Goal: Check status: Check status

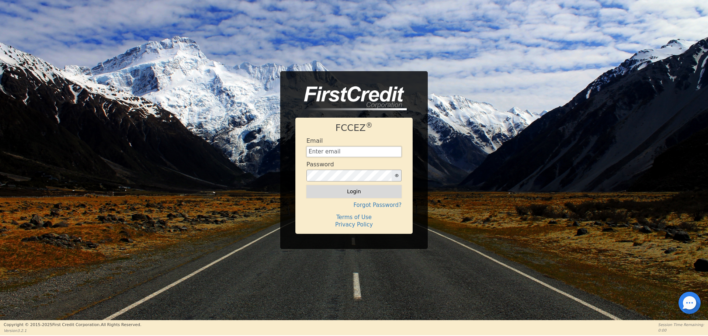
type input "[EMAIL_ADDRESS][DOMAIN_NAME]"
click at [345, 193] on button "Login" at bounding box center [354, 191] width 95 height 13
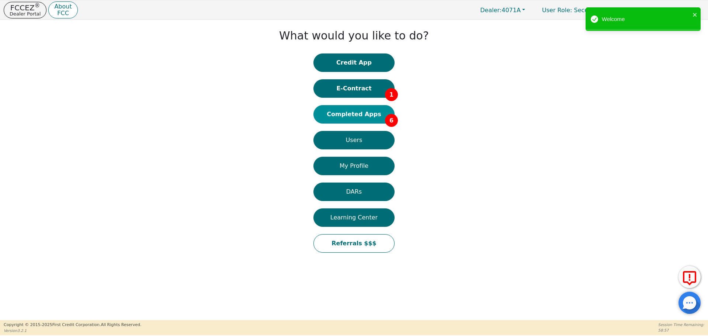
click at [367, 118] on button "Completed Apps 6" at bounding box center [354, 114] width 81 height 18
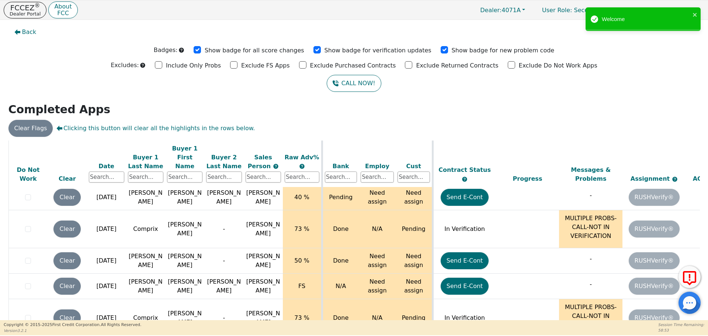
scroll to position [24, 0]
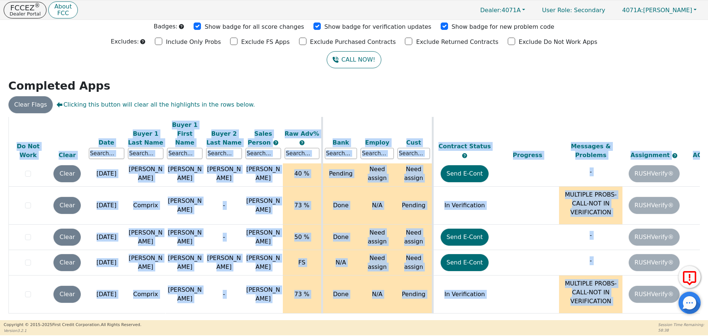
drag, startPoint x: 471, startPoint y: 316, endPoint x: 588, endPoint y: 309, distance: 117.5
click at [588, 309] on div "ALL VALUES ON THIS PAGE ARE UPDATED IN REAL TIME VERIFICATION STATUS Do Not Wor…" at bounding box center [354, 218] width 692 height 202
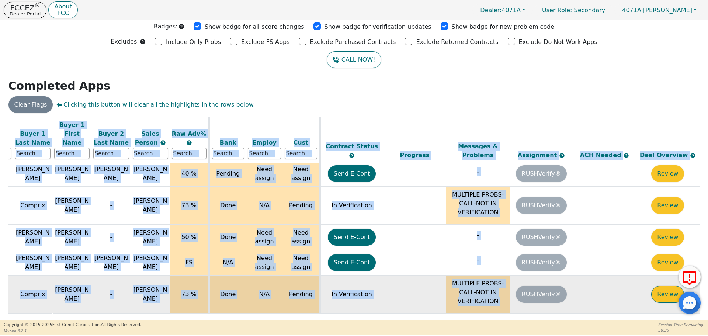
click at [661, 286] on button "Review" at bounding box center [667, 294] width 33 height 17
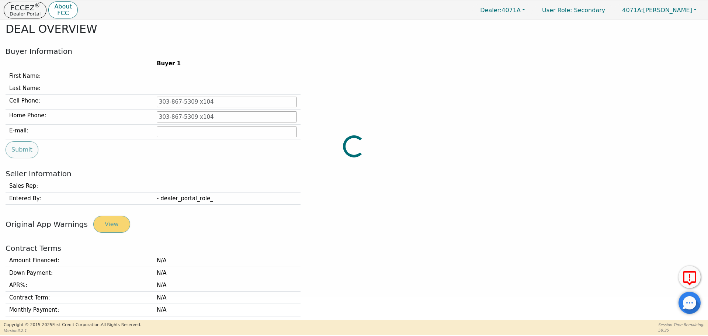
type input "[PHONE_NUMBER]"
type input "[EMAIL_ADDRESS][DOMAIN_NAME]"
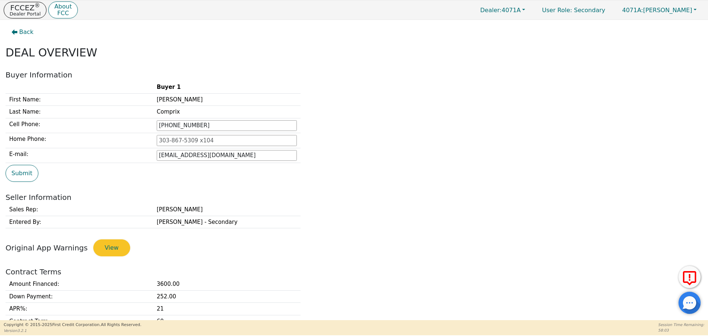
click at [459, 195] on h2 "Seller Information" at bounding box center [354, 197] width 697 height 9
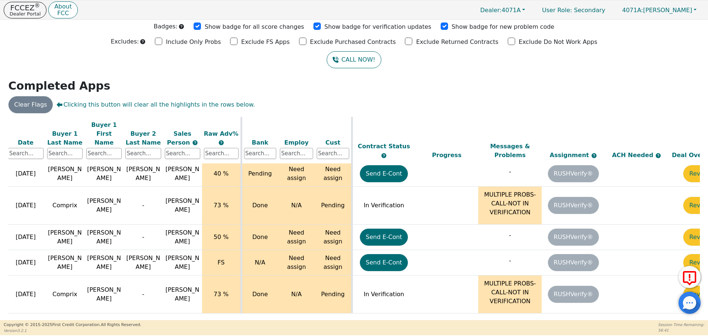
scroll to position [45, 117]
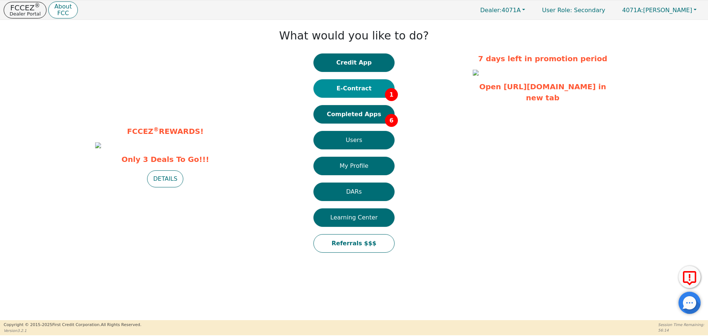
click at [356, 87] on button "E-Contract 1" at bounding box center [354, 88] width 81 height 18
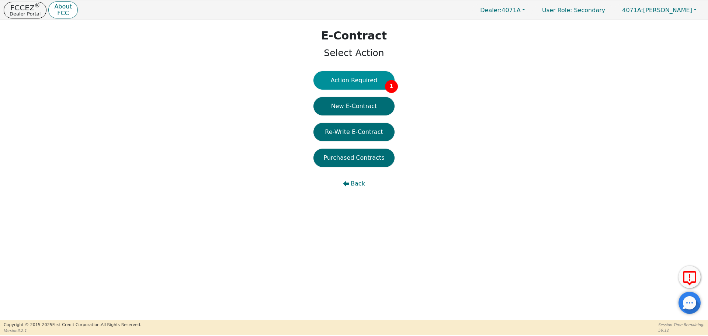
click at [356, 84] on button "Action Required 1" at bounding box center [354, 80] width 81 height 18
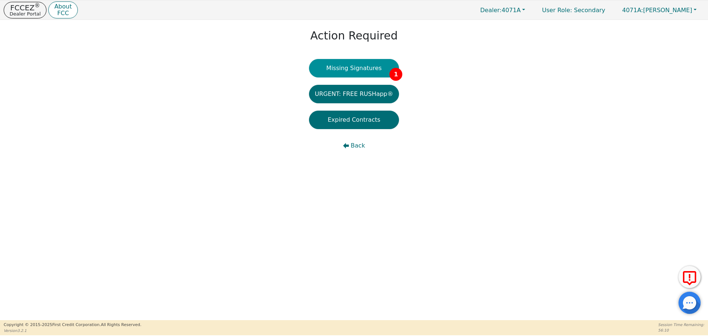
click at [348, 70] on button "Missing Signatures 1" at bounding box center [354, 68] width 90 height 18
